Goal: Task Accomplishment & Management: Use online tool/utility

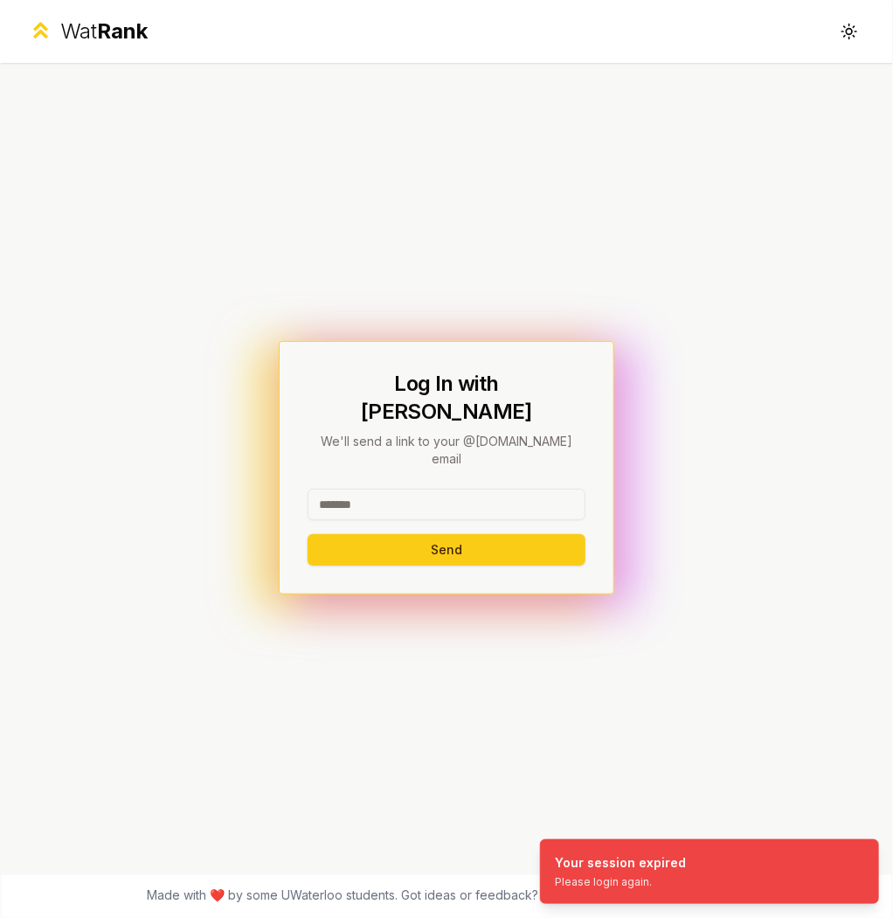
click at [443, 491] on input at bounding box center [447, 503] width 278 height 31
click at [445, 534] on button "Send" at bounding box center [447, 549] width 278 height 31
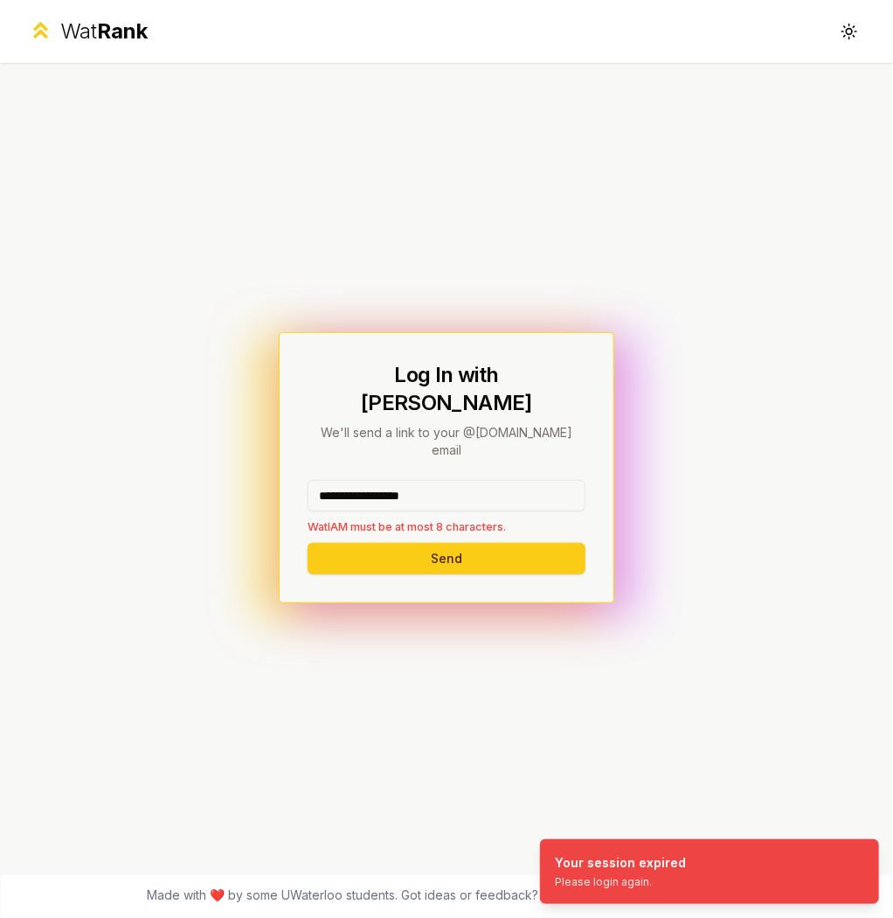
drag, startPoint x: 454, startPoint y: 475, endPoint x: 351, endPoint y: 475, distance: 102.2
click at [351, 480] on input "**********" at bounding box center [447, 495] width 278 height 31
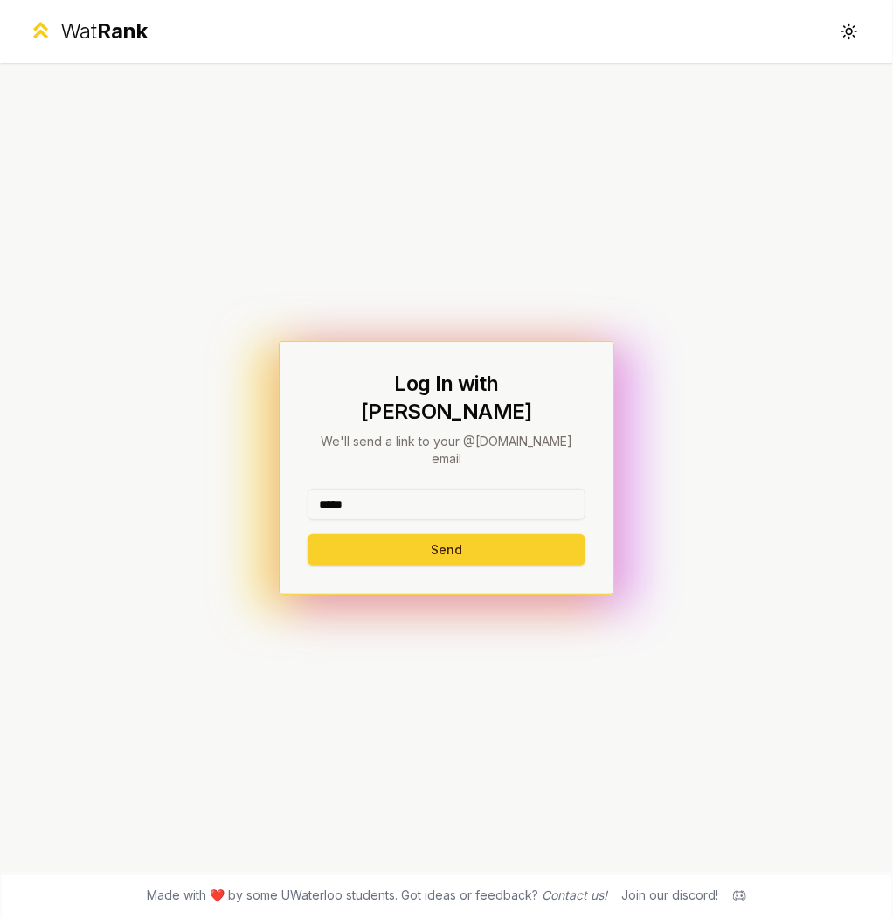
type input "*****"
click at [349, 534] on button "Send" at bounding box center [447, 549] width 278 height 31
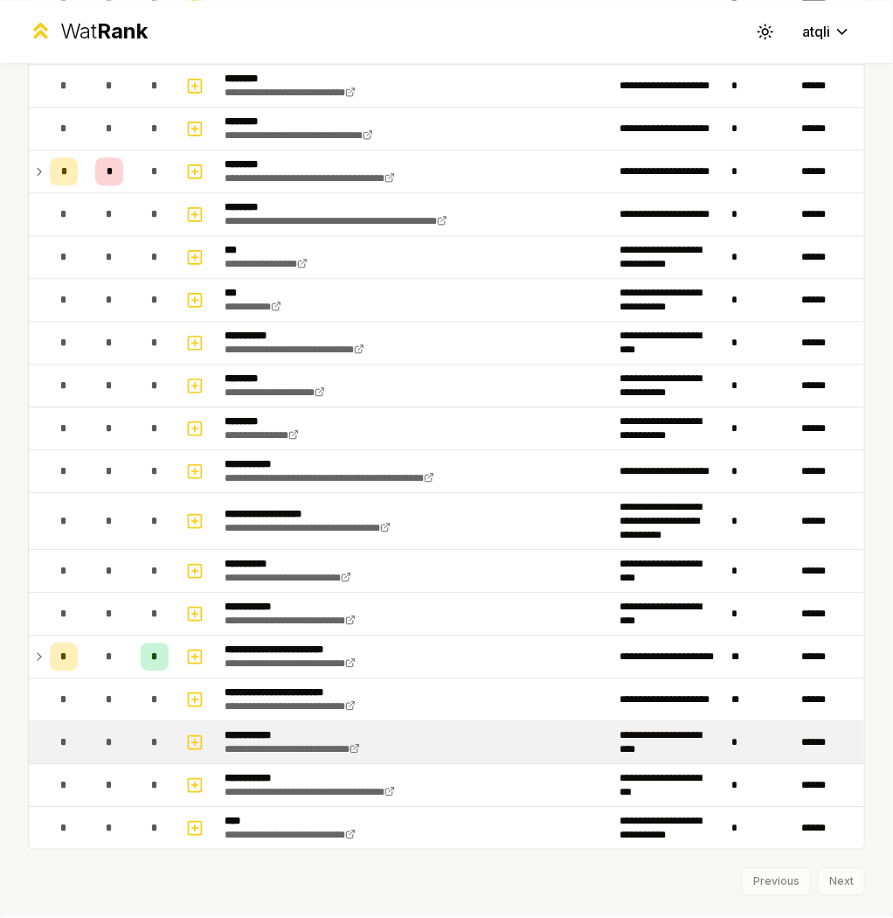
scroll to position [1290, 0]
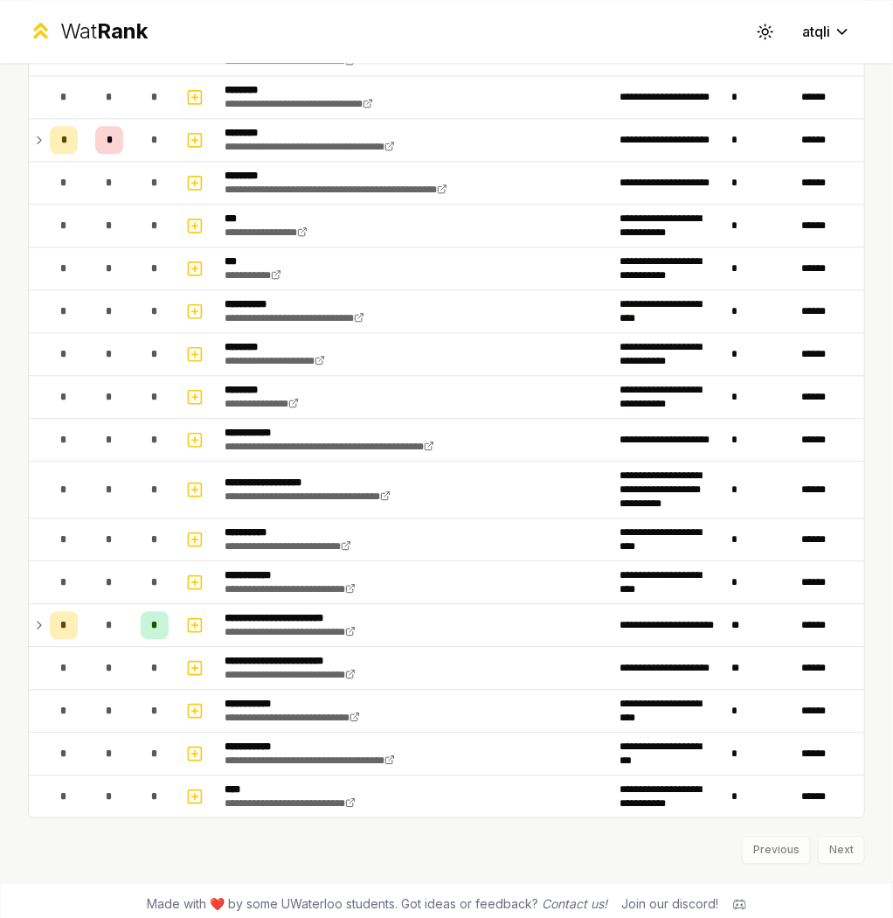
click at [821, 836] on div "Previous Next" at bounding box center [446, 840] width 837 height 45
click at [799, 835] on div "Previous Next" at bounding box center [446, 840] width 837 height 45
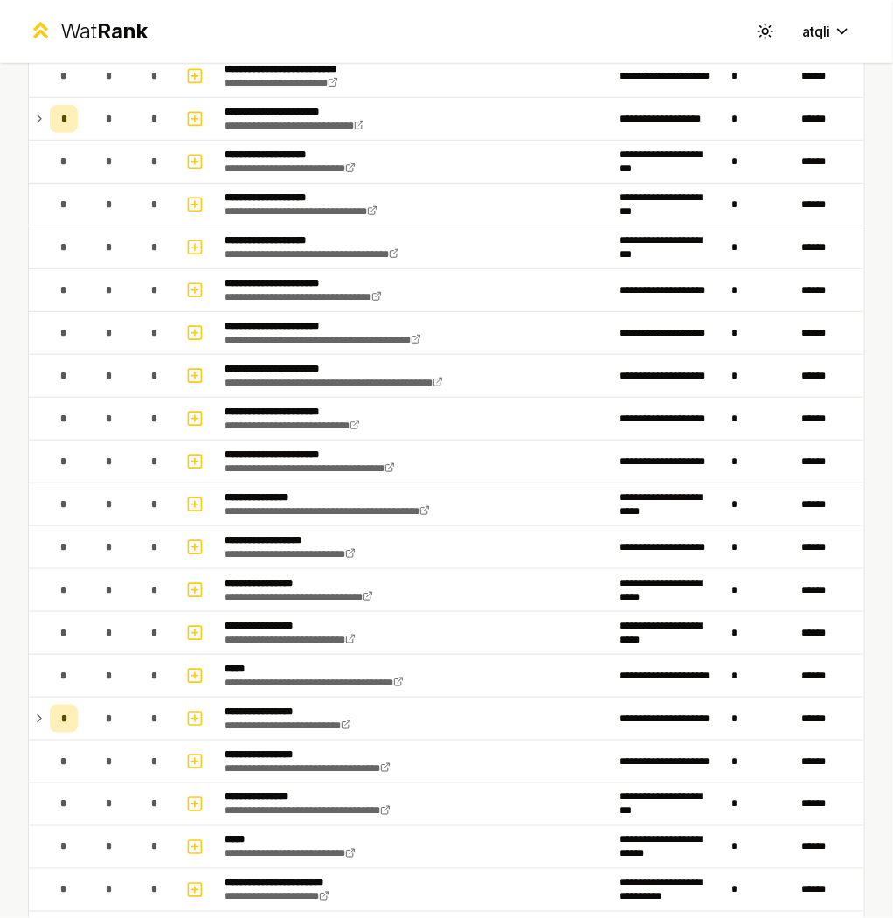
scroll to position [171, 0]
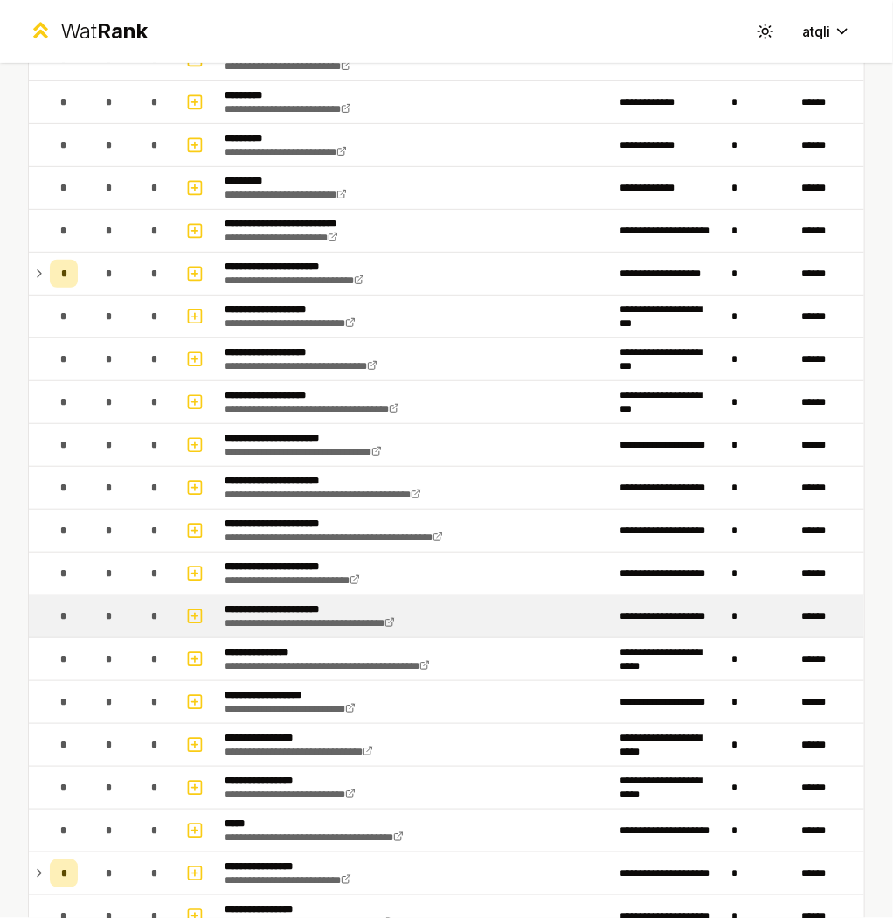
scroll to position [311, 0]
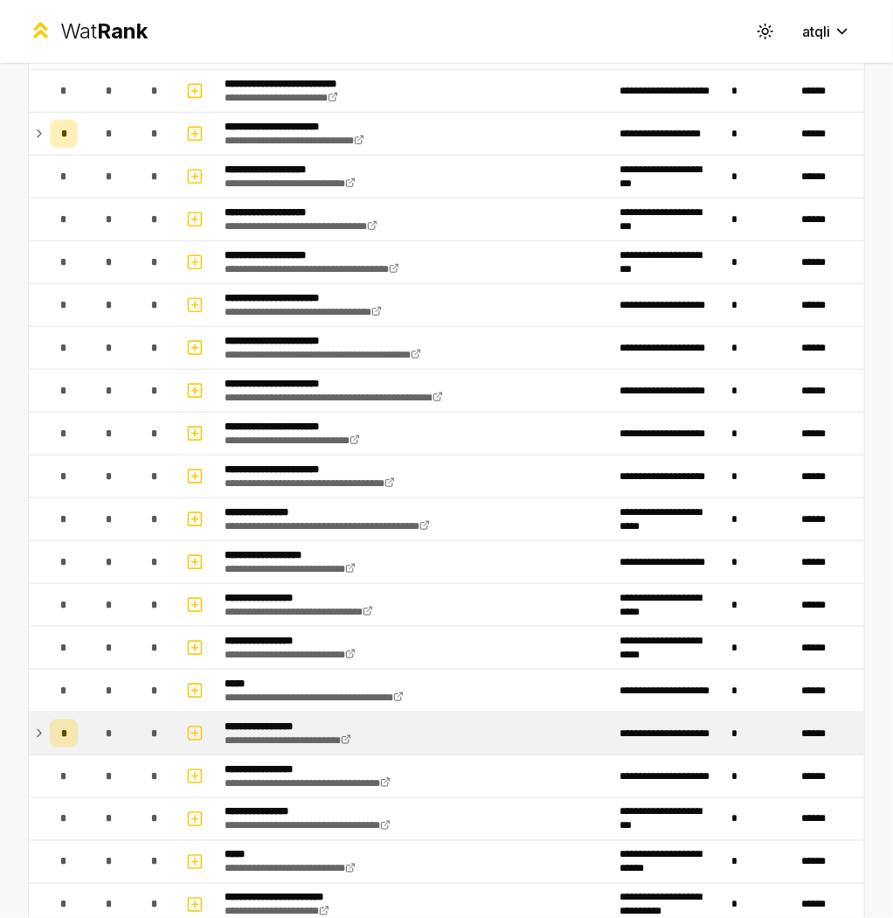
click at [42, 733] on icon at bounding box center [39, 733] width 14 height 21
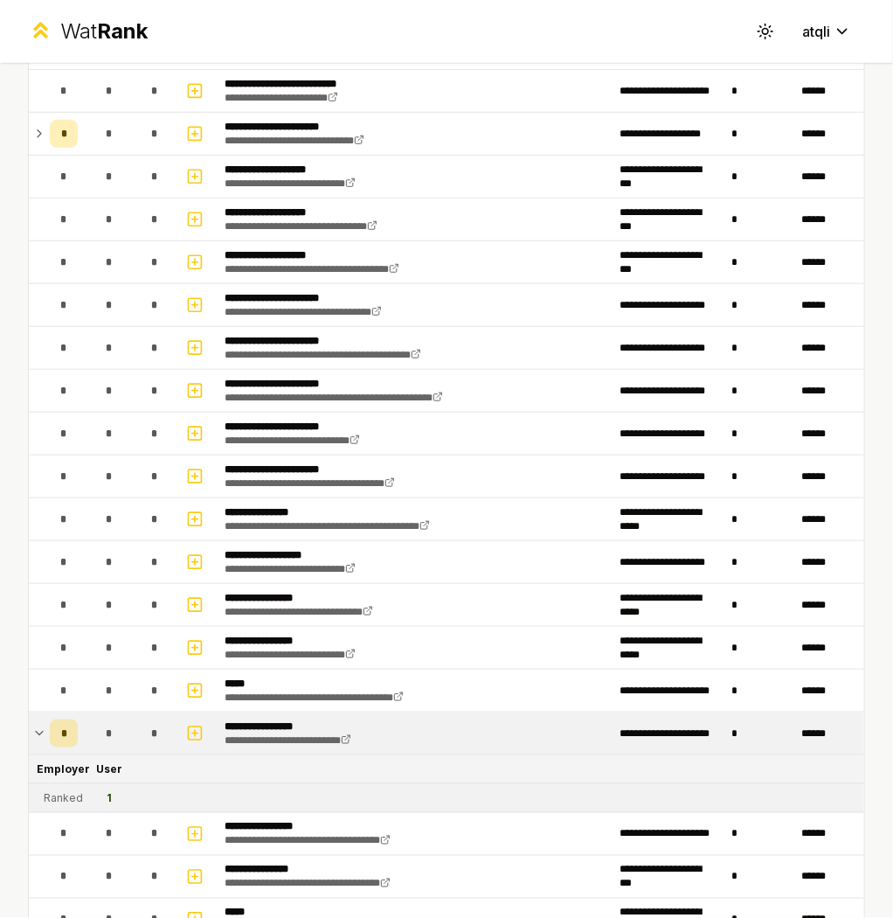
click at [42, 733] on icon at bounding box center [39, 733] width 14 height 21
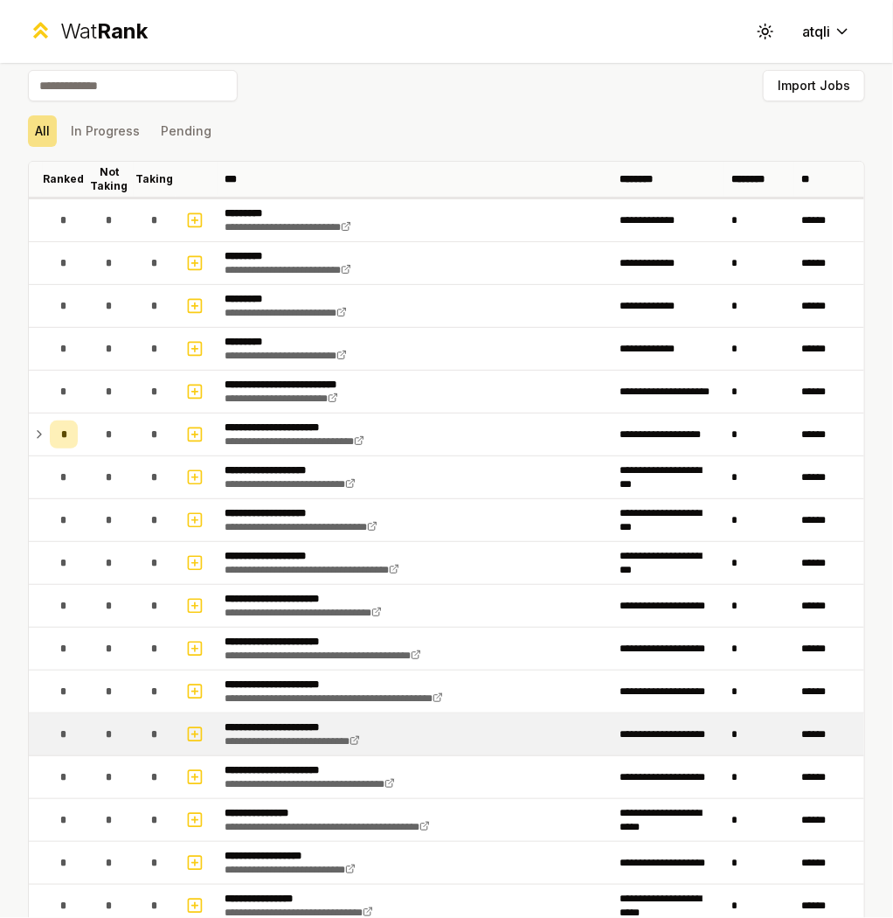
scroll to position [0, 0]
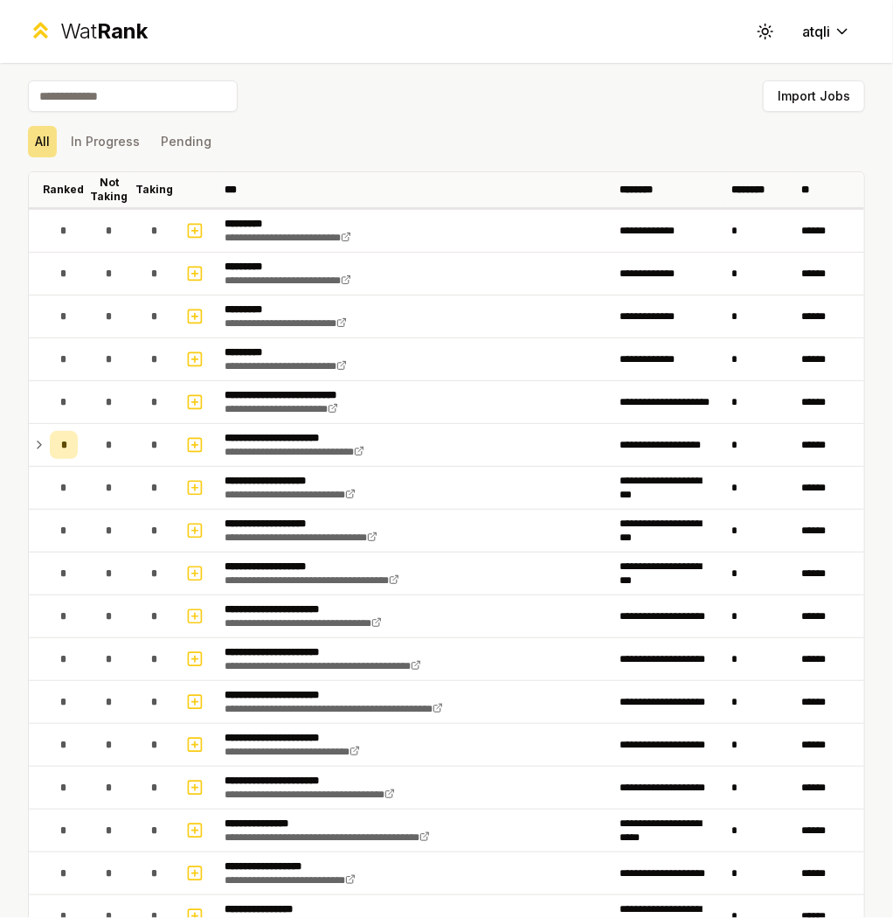
click at [543, 97] on div "Import Jobs" at bounding box center [446, 99] width 837 height 38
